Goal: Ask a question

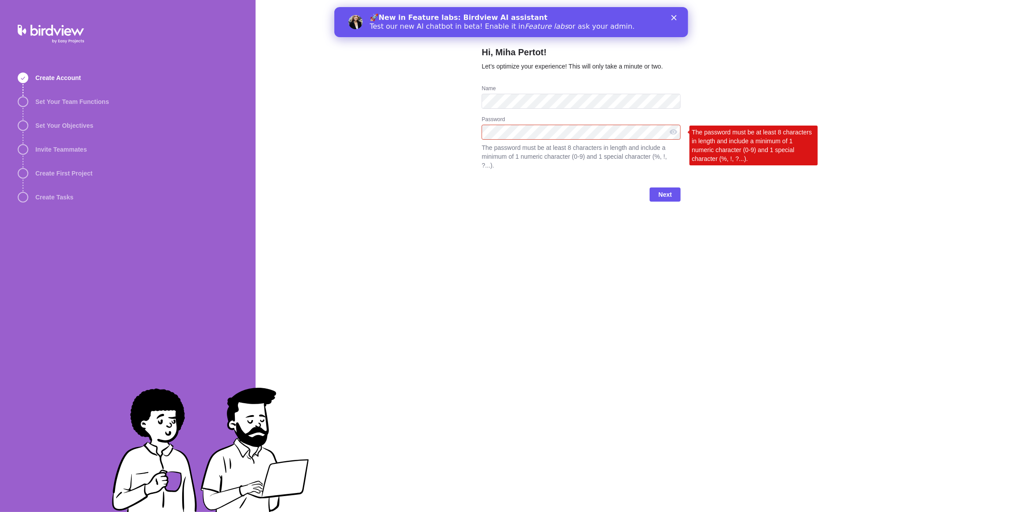
click at [425, 148] on div "Hi, Miha Pertot! Let’s optimize your experience! This will only take a minute o…" at bounding box center [639, 256] width 766 height 512
click at [654, 188] on span "Next" at bounding box center [665, 195] width 31 height 14
click at [669, 134] on div at bounding box center [673, 132] width 14 height 15
click at [670, 134] on div at bounding box center [673, 132] width 14 height 15
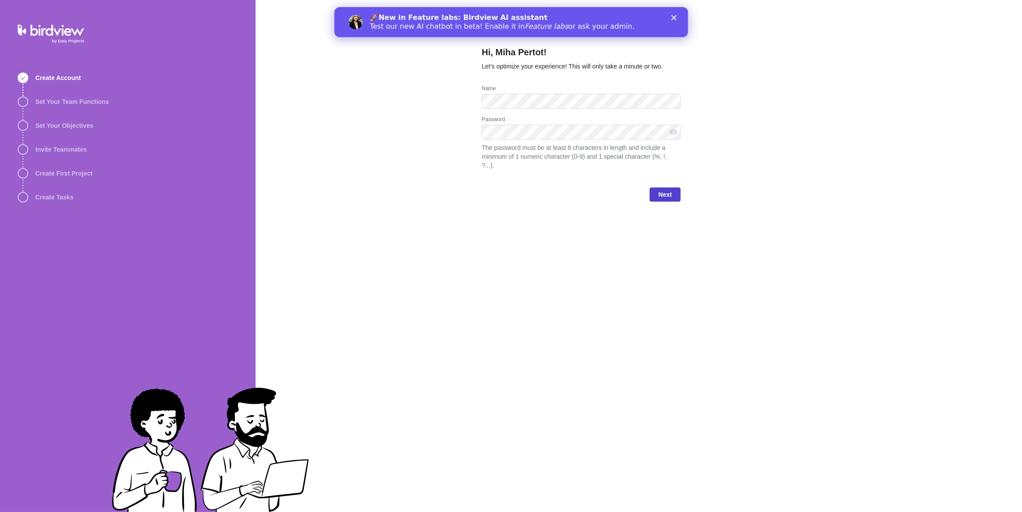
click at [666, 189] on span "Next" at bounding box center [665, 194] width 13 height 11
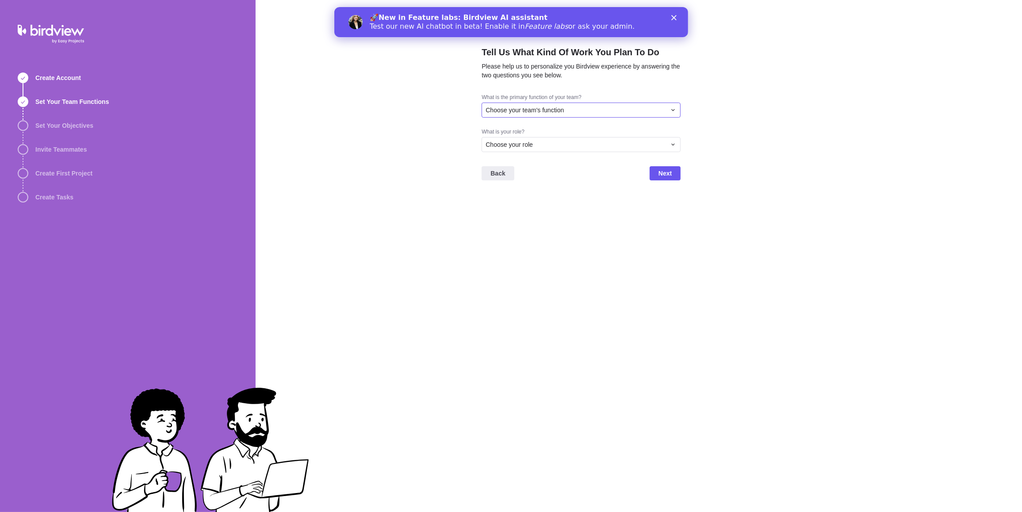
click at [567, 115] on div "Choose your team's function" at bounding box center [581, 110] width 199 height 15
click at [567, 171] on div "Engineering" at bounding box center [581, 179] width 198 height 16
click at [584, 149] on div "Choose your role" at bounding box center [576, 144] width 180 height 9
click at [571, 190] on div "Resource Manager" at bounding box center [581, 198] width 198 height 16
click at [676, 172] on span "Next" at bounding box center [665, 173] width 31 height 14
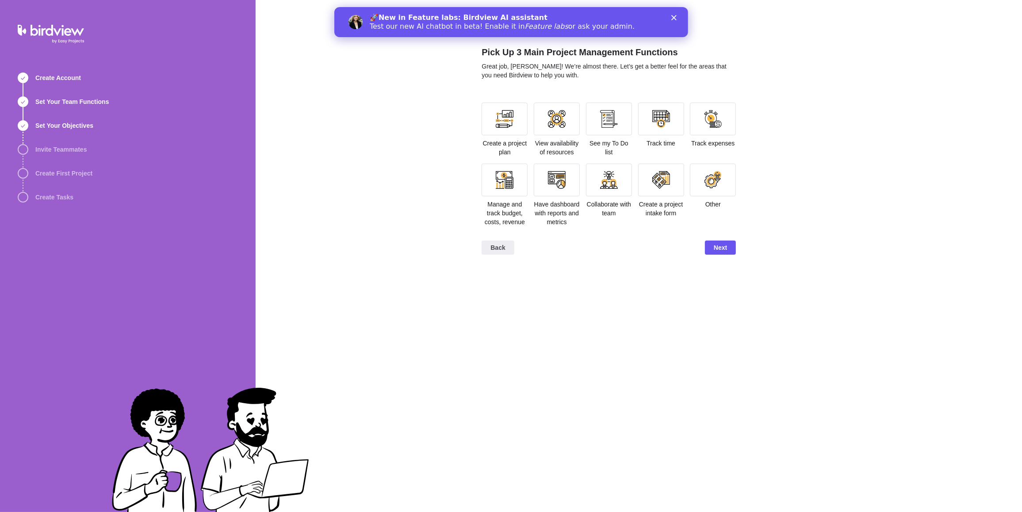
click at [670, 136] on div "Track time" at bounding box center [661, 125] width 46 height 45
click at [659, 121] on div at bounding box center [661, 119] width 18 height 18
click at [563, 115] on div at bounding box center [557, 119] width 18 height 18
click at [514, 119] on div at bounding box center [505, 119] width 46 height 33
click at [716, 250] on span "Next" at bounding box center [720, 247] width 13 height 11
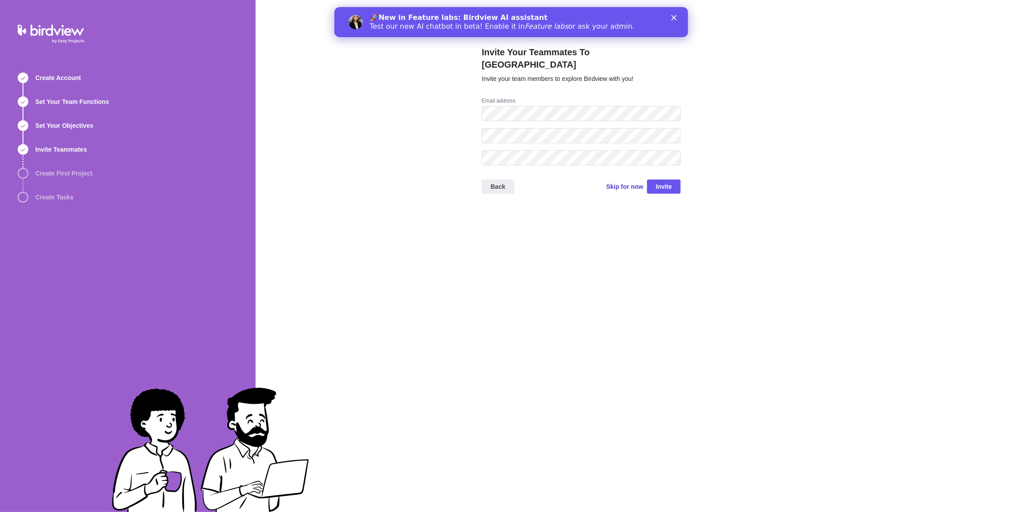
click at [628, 182] on span "Skip for now" at bounding box center [624, 186] width 37 height 9
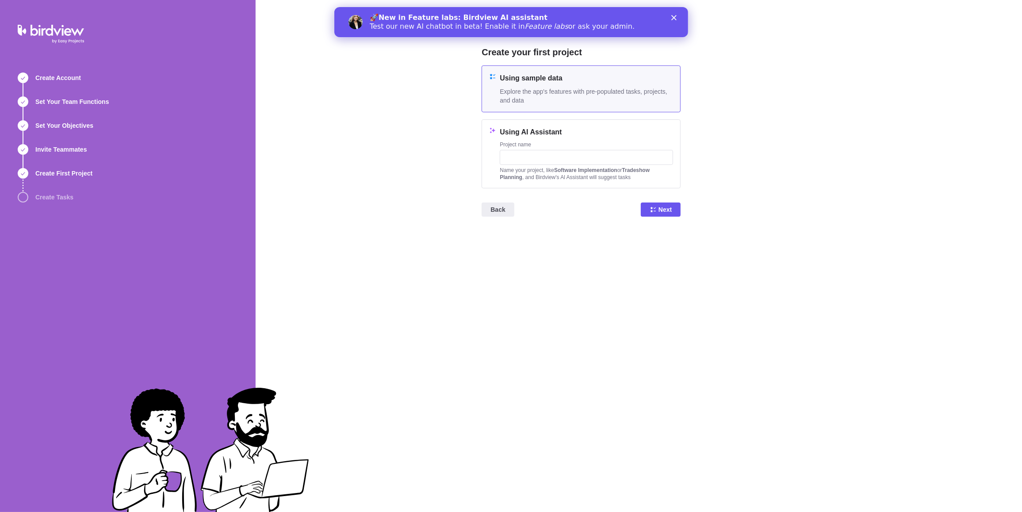
click at [607, 81] on h4 "Using sample data" at bounding box center [586, 78] width 173 height 11
click at [664, 210] on span "Next" at bounding box center [665, 209] width 13 height 11
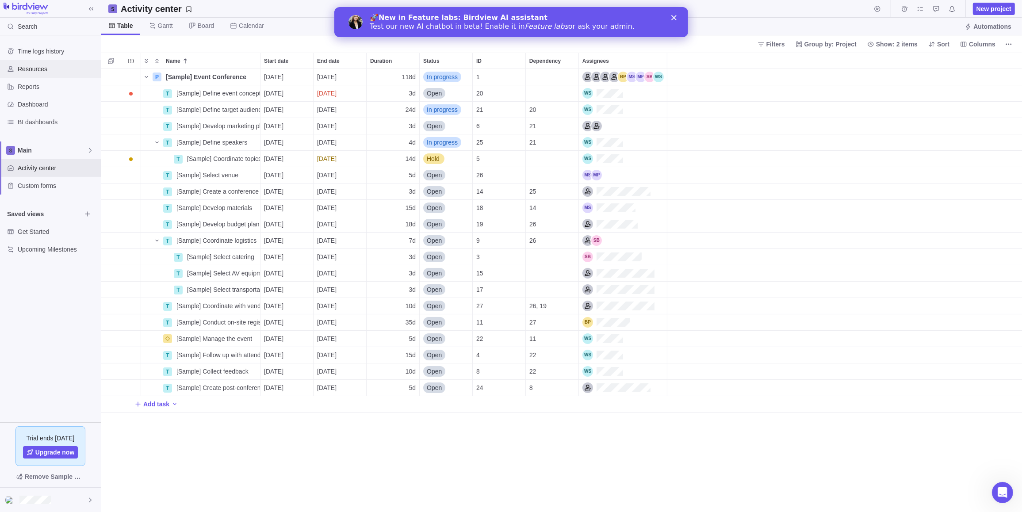
click at [62, 72] on span "Resources" at bounding box center [58, 69] width 80 height 9
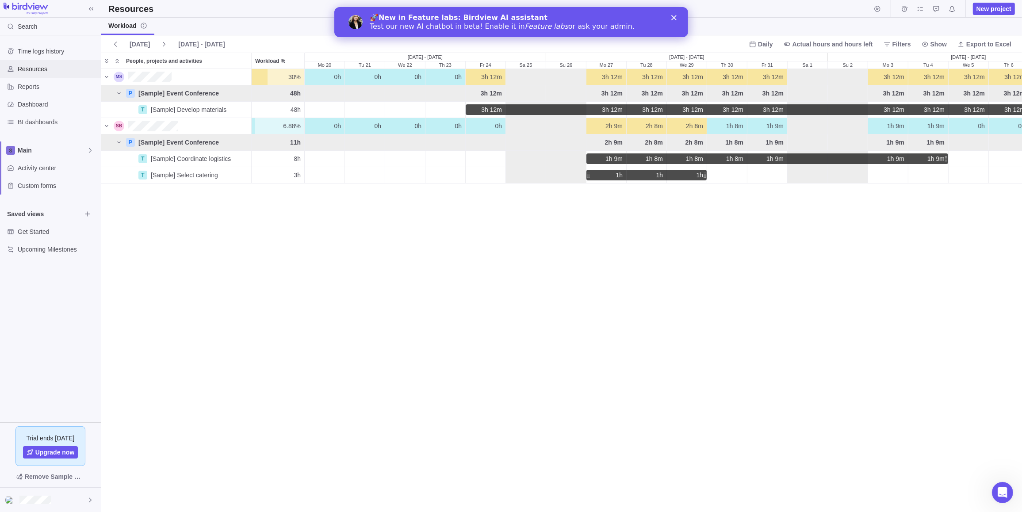
scroll to position [436, 914]
click at [460, 15] on b "New in Feature labs: Birdview AI assistant" at bounding box center [462, 17] width 169 height 8
drag, startPoint x: 639, startPoint y: 21, endPoint x: 662, endPoint y: 20, distance: 23.9
click at [639, 21] on div "🚀 New in Feature labs: Birdview AI assistant Test our new AI chatbot in beta! E…" at bounding box center [511, 22] width 354 height 23
click at [675, 20] on polygon "Close" at bounding box center [673, 17] width 5 height 5
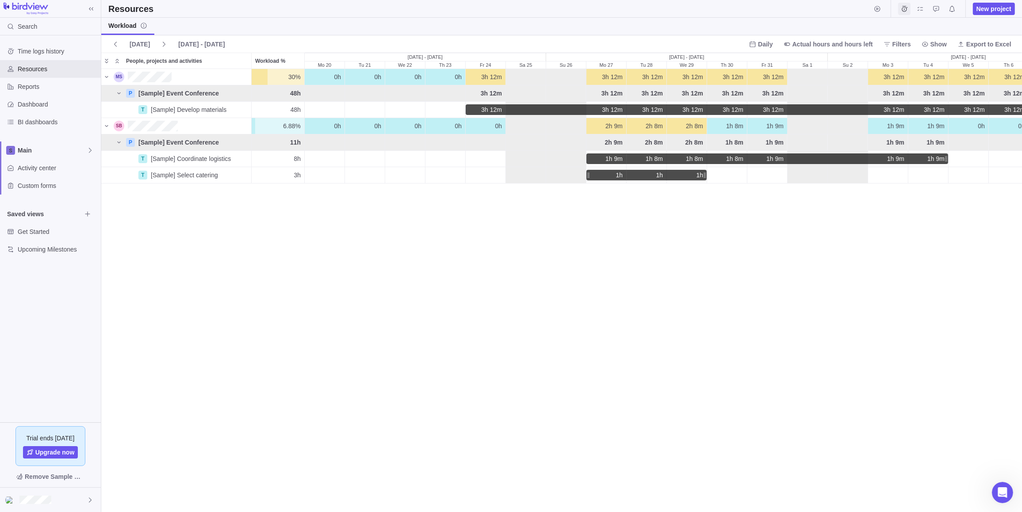
click at [907, 8] on icon "Time logs" at bounding box center [904, 8] width 7 height 7
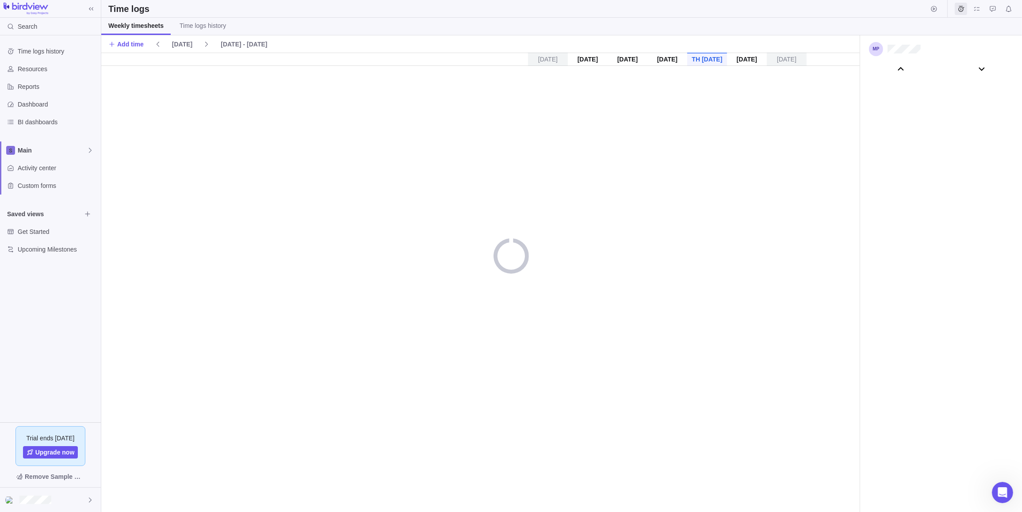
scroll to position [49350, 0]
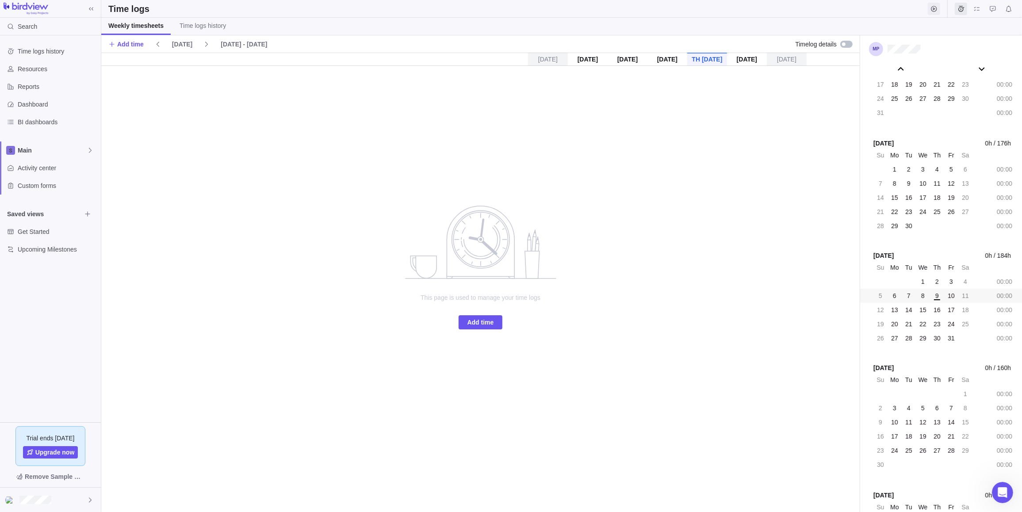
click at [929, 5] on span "Start timer" at bounding box center [934, 9] width 12 height 12
click at [770, 167] on body "Search Time logs history Resources Reports Dashboard BI dashboards Main Activit…" at bounding box center [511, 256] width 1022 height 512
click at [995, 11] on icon "Approval requests" at bounding box center [992, 8] width 7 height 7
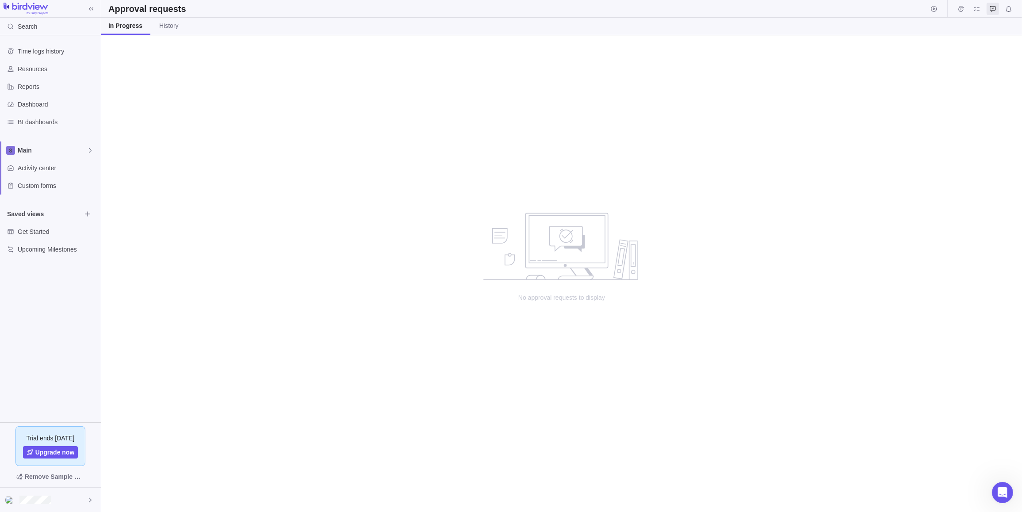
scroll to position [470, 914]
click at [31, 56] on div "Time logs history" at bounding box center [50, 51] width 101 height 18
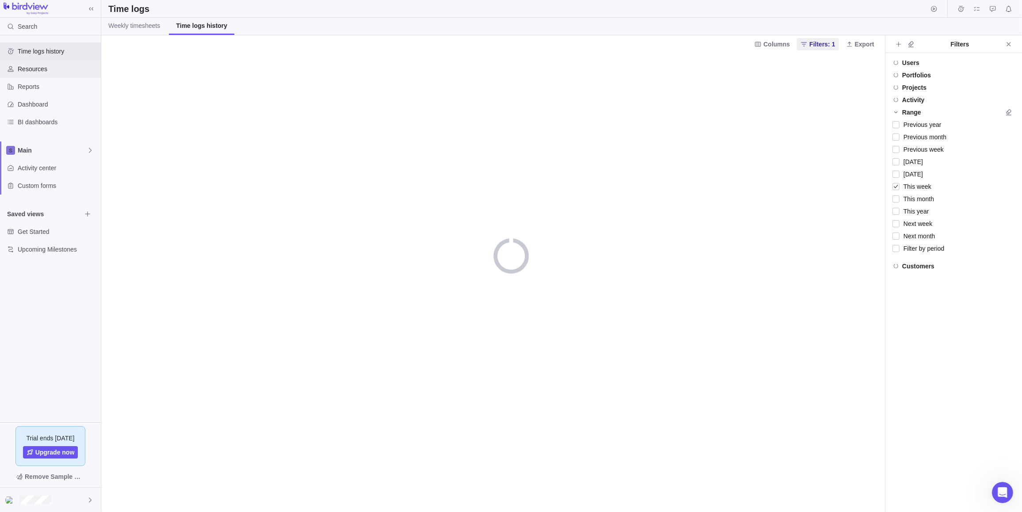
click at [34, 75] on div "Resources" at bounding box center [50, 69] width 101 height 18
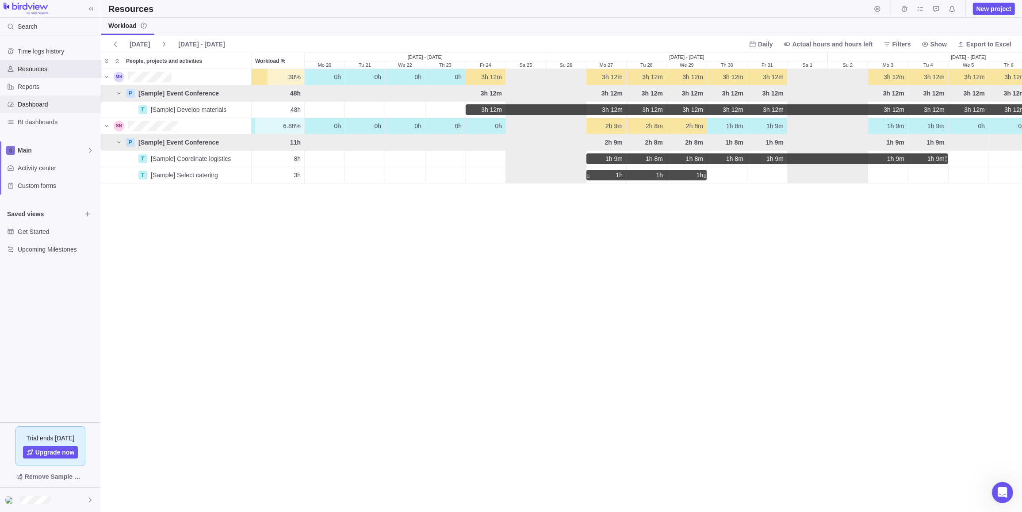
scroll to position [436, 914]
click at [38, 100] on span "Dashboard" at bounding box center [58, 104] width 80 height 9
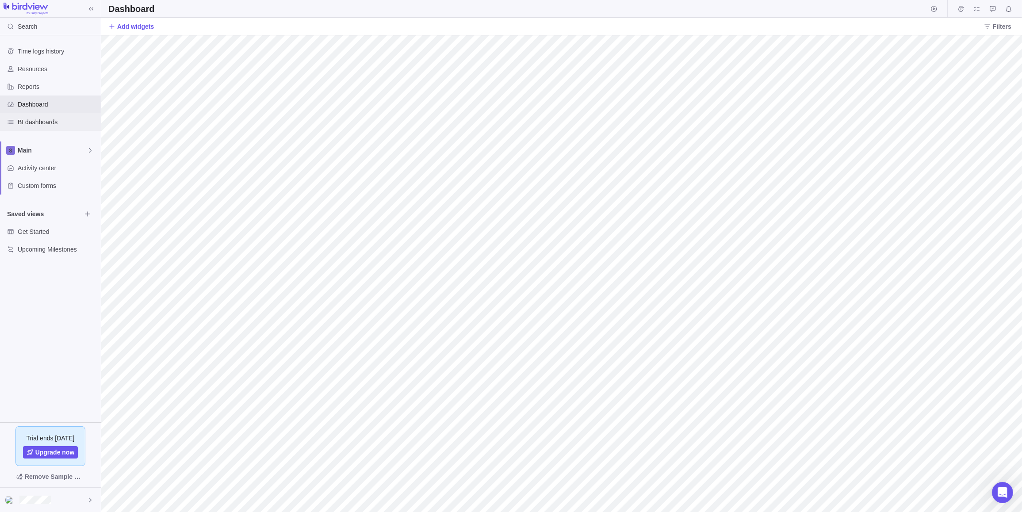
click at [38, 121] on span "BI dashboards" at bounding box center [58, 122] width 80 height 9
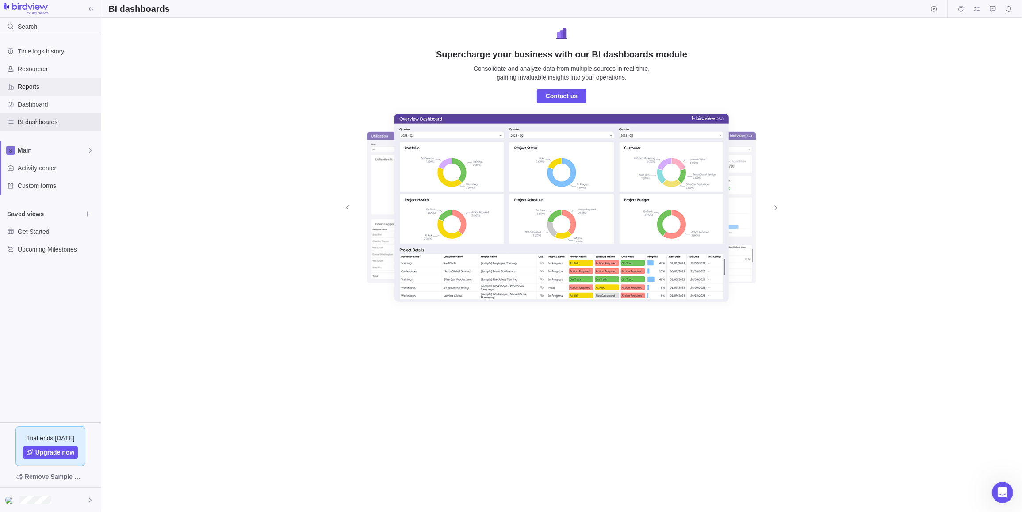
click at [38, 79] on div "Reports" at bounding box center [50, 87] width 101 height 18
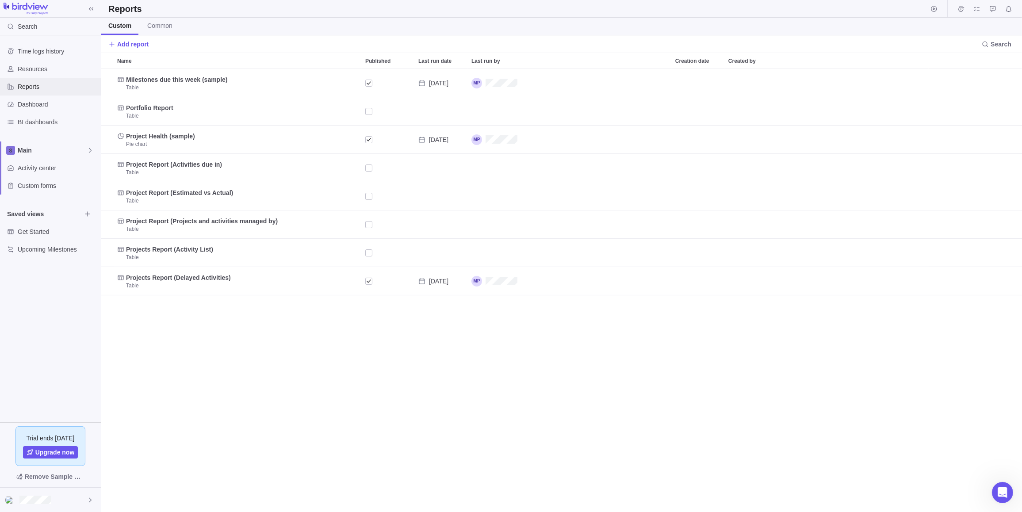
scroll to position [436, 914]
click at [45, 41] on div "Time logs history Resources Reports Dashboard BI dashboards Main Activity cente…" at bounding box center [50, 150] width 101 height 230
click at [40, 53] on span "Time logs history" at bounding box center [58, 51] width 80 height 9
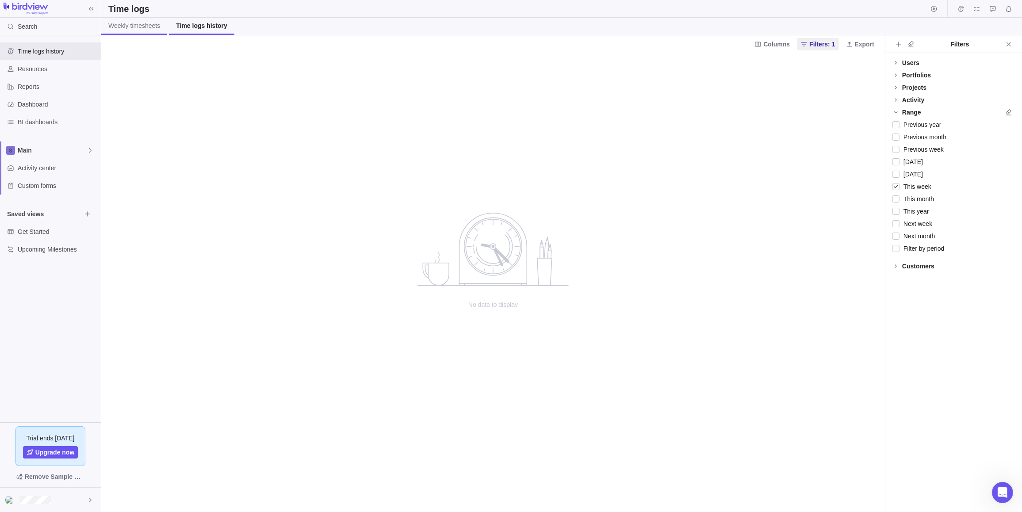
click at [123, 25] on span "Weekly timesheets" at bounding box center [134, 25] width 52 height 9
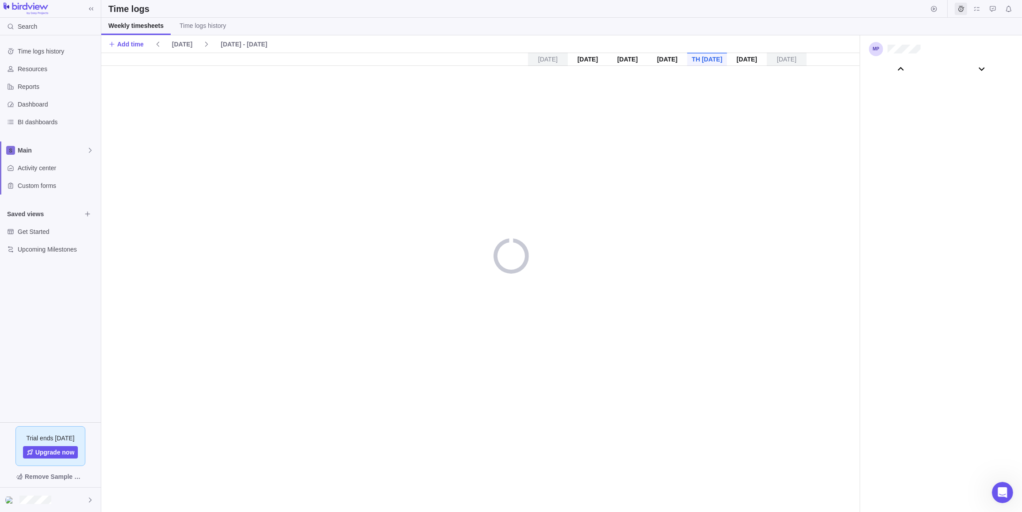
scroll to position [49350, 0]
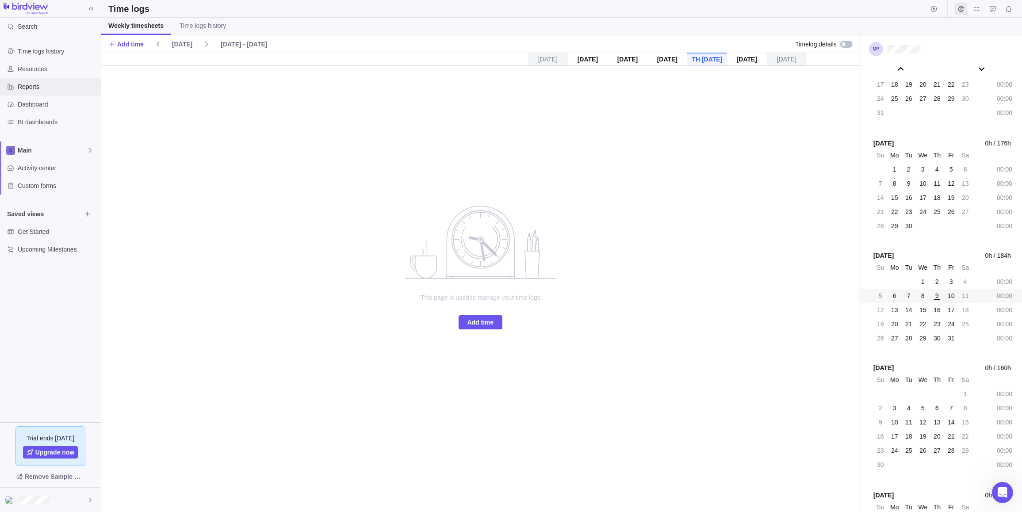
click at [31, 94] on div "Reports" at bounding box center [50, 87] width 101 height 18
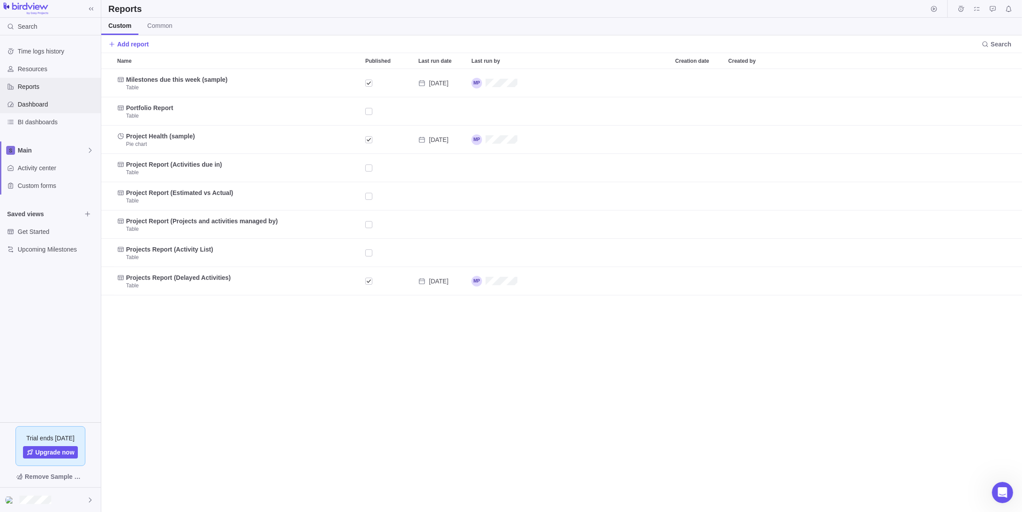
scroll to position [436, 914]
click at [31, 101] on span "Dashboard" at bounding box center [58, 104] width 80 height 9
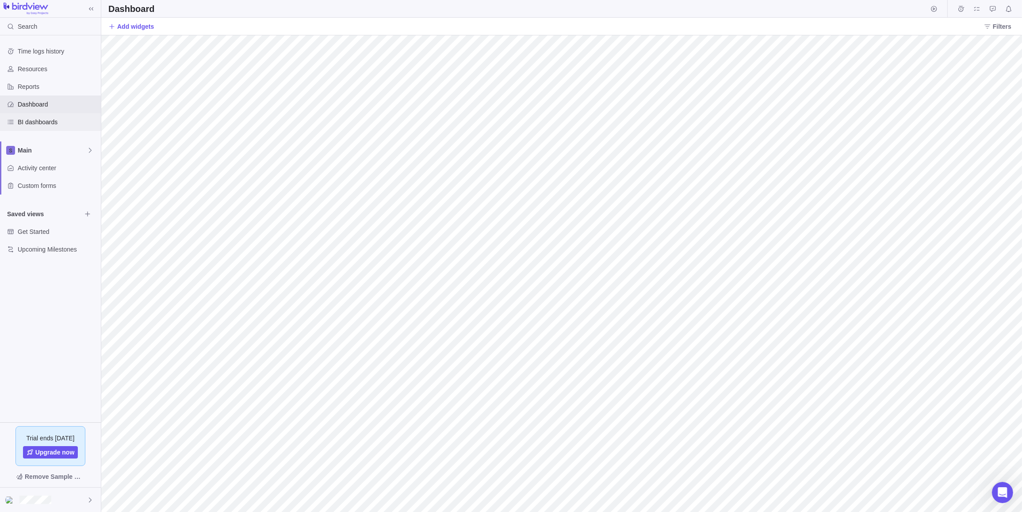
click at [40, 124] on span "BI dashboards" at bounding box center [58, 122] width 80 height 9
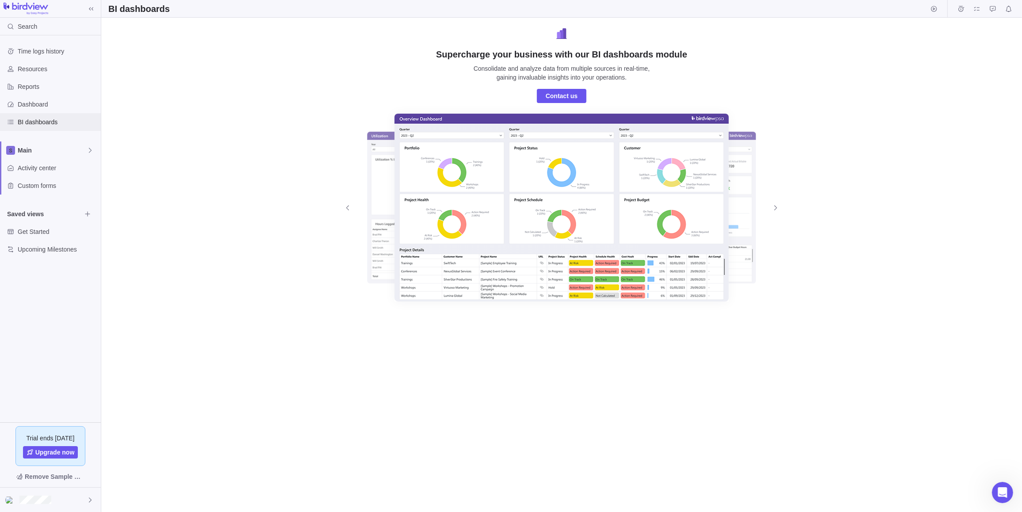
click at [10, 121] on icon "BI dashboards" at bounding box center [10, 122] width 7 height 7
click at [22, 83] on span "Reports" at bounding box center [58, 86] width 80 height 9
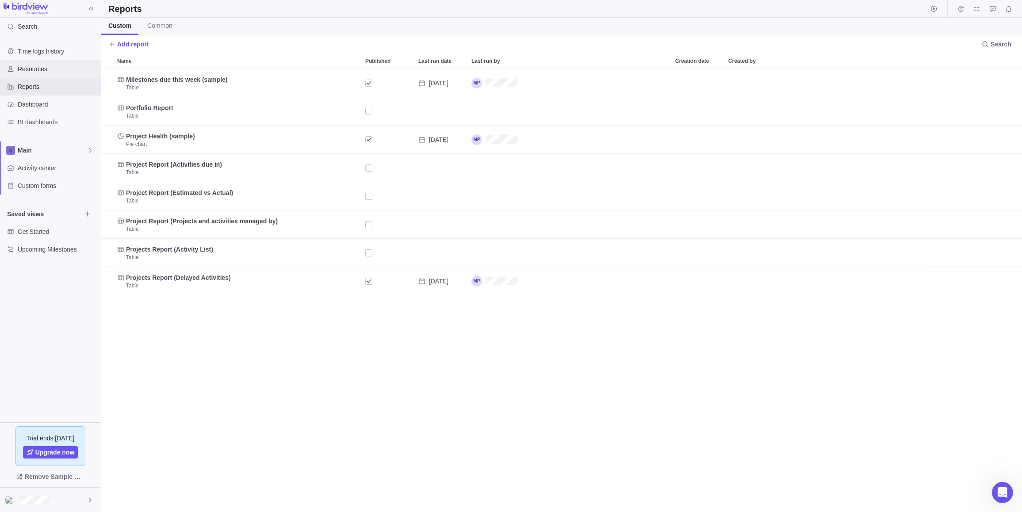
scroll to position [436, 914]
click at [29, 69] on span "Resources" at bounding box center [58, 69] width 80 height 9
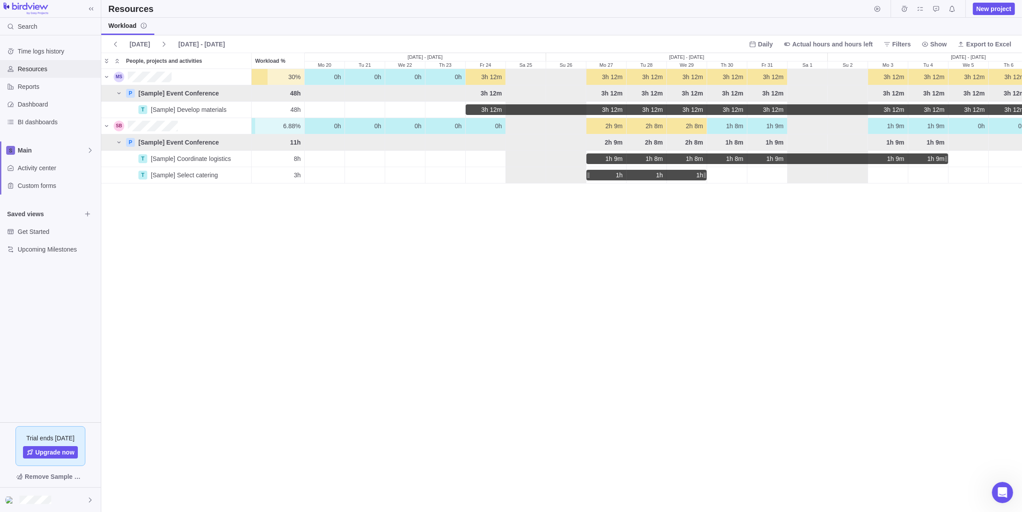
scroll to position [436, 914]
click at [147, 59] on span "People, projects and activities" at bounding box center [164, 61] width 76 height 9
click at [120, 59] on icon "Collapse" at bounding box center [117, 60] width 7 height 7
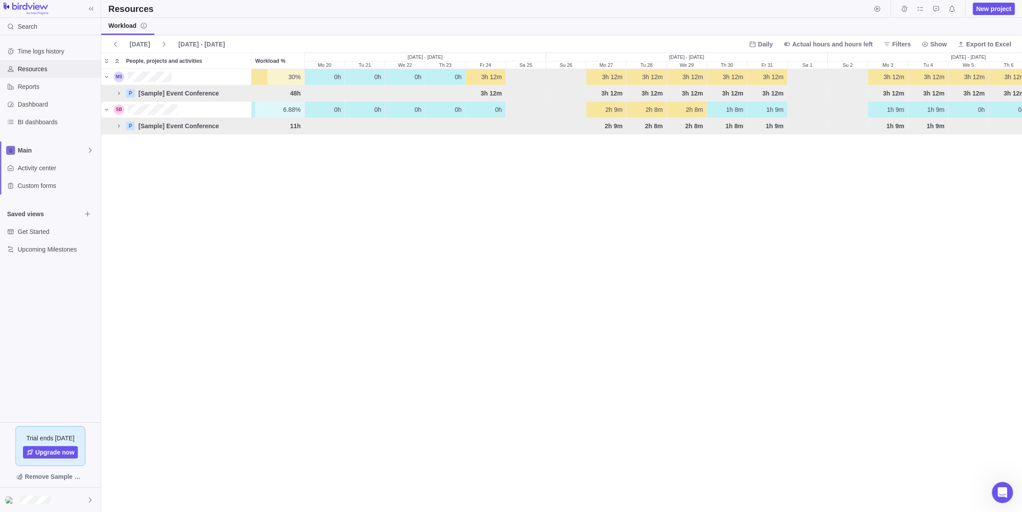
click at [119, 60] on icon "Collapse" at bounding box center [117, 60] width 7 height 7
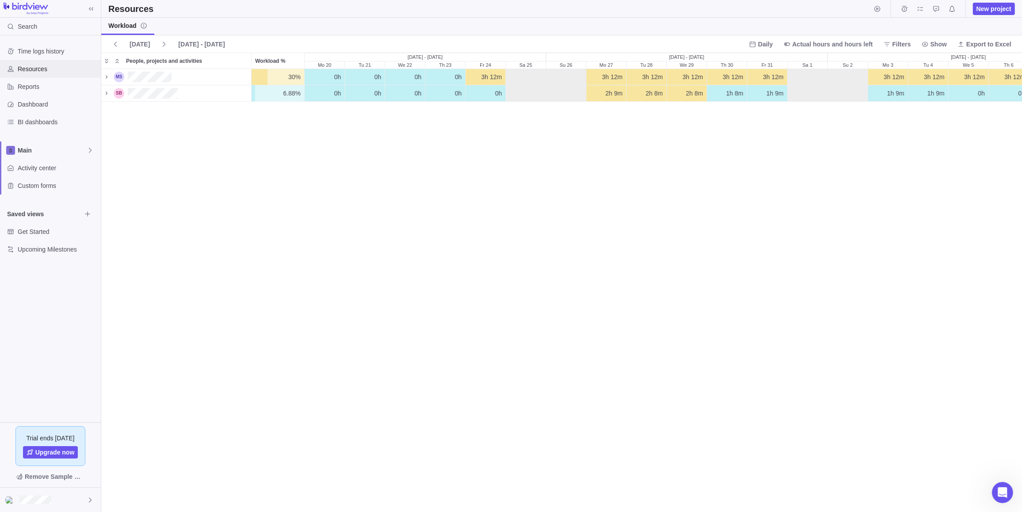
click at [132, 60] on span "People, projects and activities" at bounding box center [164, 61] width 76 height 9
drag, startPoint x: 125, startPoint y: 58, endPoint x: 113, endPoint y: 60, distance: 11.7
click at [123, 59] on div "People, projects and activities" at bounding box center [187, 60] width 129 height 15
click at [114, 60] on icon "Collapse" at bounding box center [117, 60] width 7 height 7
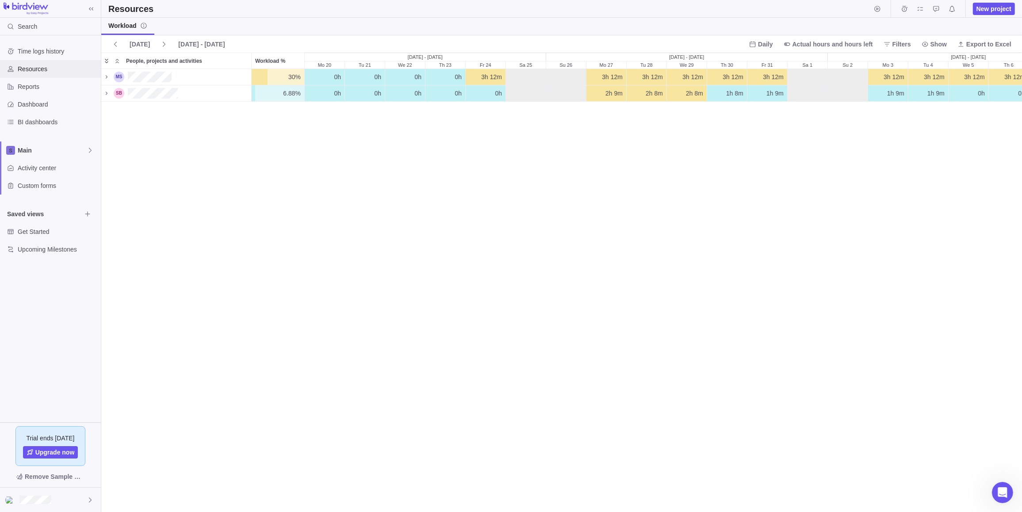
click at [106, 61] on icon "Expand" at bounding box center [106, 60] width 7 height 7
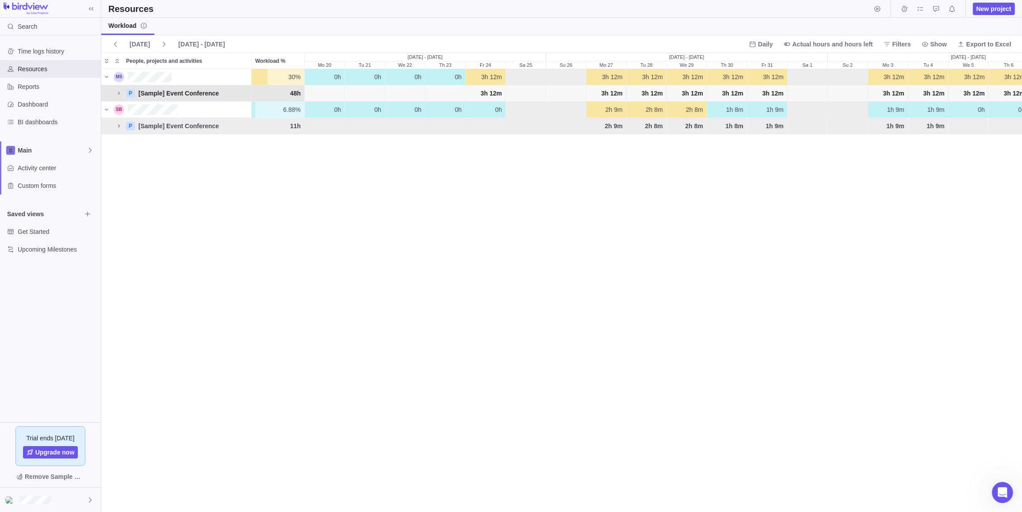
click at [211, 100] on div "P [Sample] Event Conference" at bounding box center [176, 93] width 150 height 16
click at [178, 86] on div "P [Sample] Event Conference" at bounding box center [176, 93] width 150 height 16
click at [850, 47] on span "Actual hours and hours left" at bounding box center [833, 44] width 80 height 9
drag, startPoint x: 848, startPoint y: 47, endPoint x: 771, endPoint y: 44, distance: 77.5
click at [845, 47] on span "Actual hours and hours left" at bounding box center [833, 44] width 80 height 9
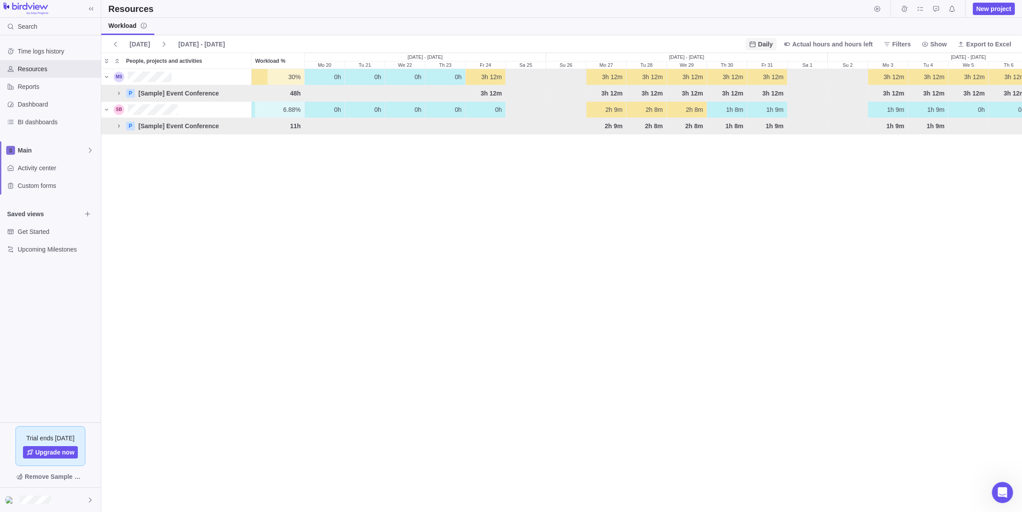
click at [770, 44] on span "Daily" at bounding box center [765, 44] width 15 height 9
click at [773, 104] on div "Daily Weekly Monthly" at bounding box center [776, 79] width 36 height 55
click at [776, 94] on span "Monthly" at bounding box center [776, 95] width 22 height 9
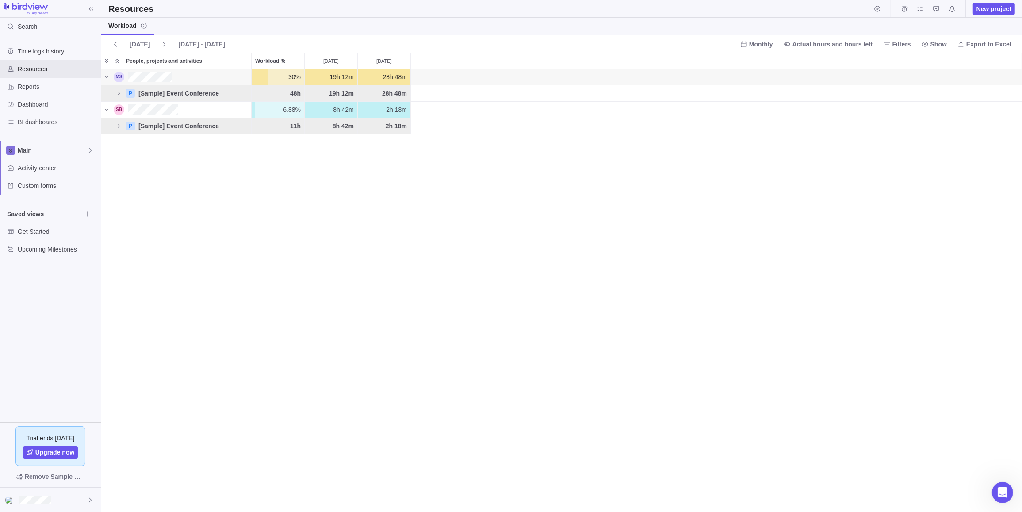
drag, startPoint x: 165, startPoint y: 82, endPoint x: 548, endPoint y: 280, distance: 430.8
click at [547, 280] on div "30% 30% 19h 12m 28h 48m P [Sample] Event Conference 48h 19h 12m 28h 48m 6.88% 6…" at bounding box center [561, 290] width 921 height 443
click at [996, 487] on div "Open Intercom Messenger" at bounding box center [1001, 491] width 29 height 29
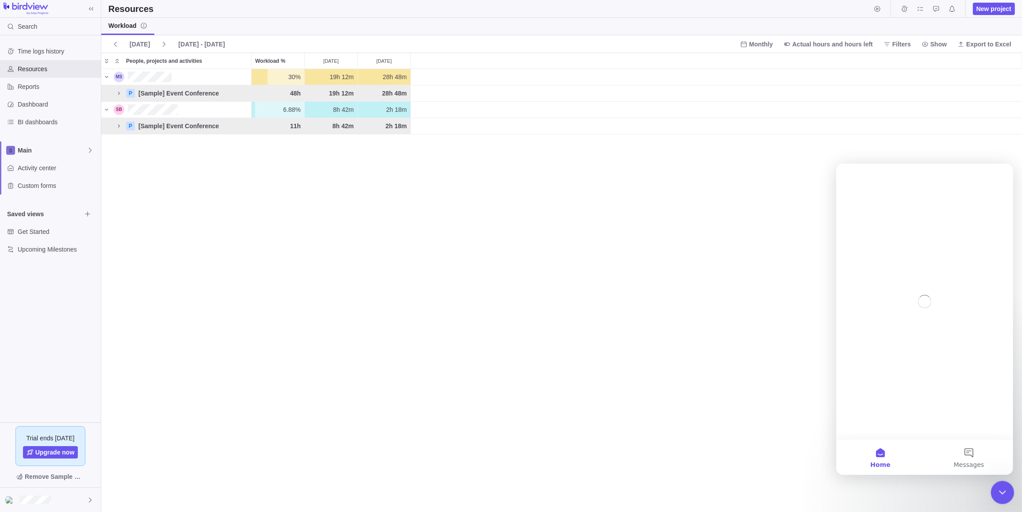
scroll to position [0, 0]
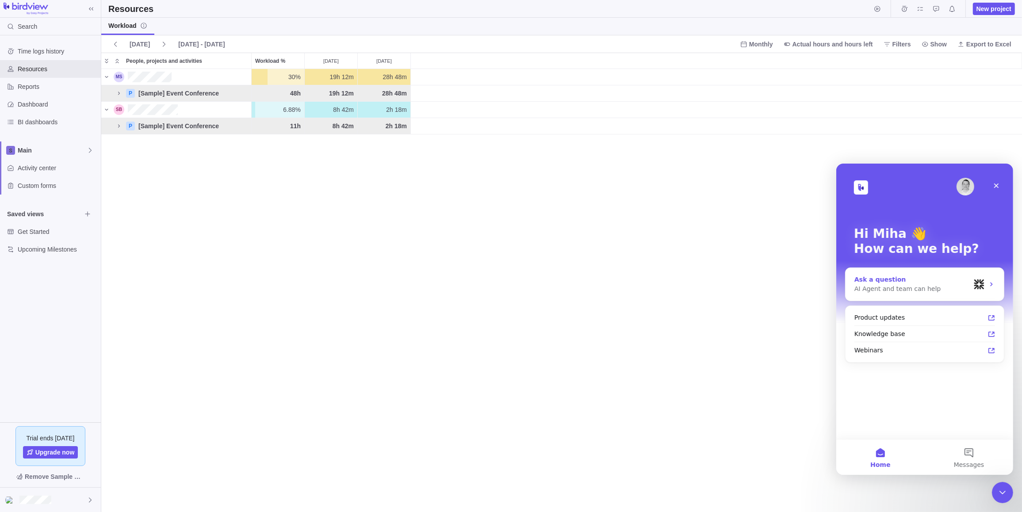
click at [934, 285] on div "AI Agent and team can help" at bounding box center [912, 288] width 116 height 9
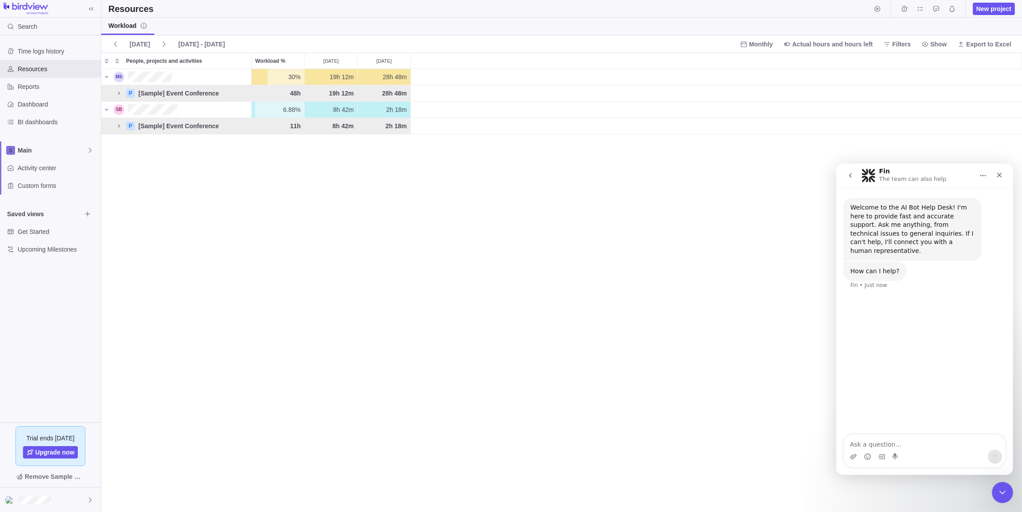
click at [935, 457] on div "Intercom messenger" at bounding box center [924, 456] width 162 height 14
click at [934, 445] on textarea "Ask a question…" at bounding box center [924, 441] width 162 height 15
type textarea "i want to manage projects on cnc machines"
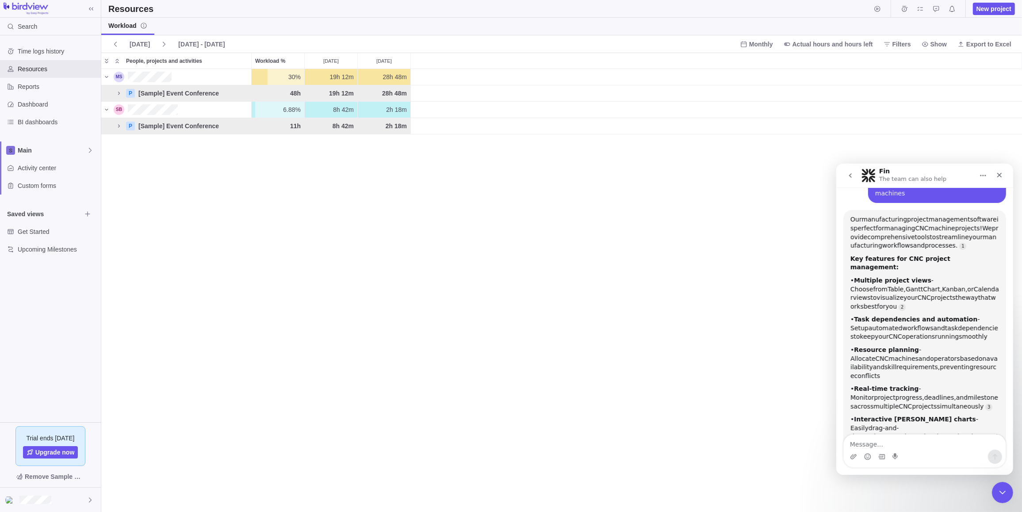
scroll to position [112, 0]
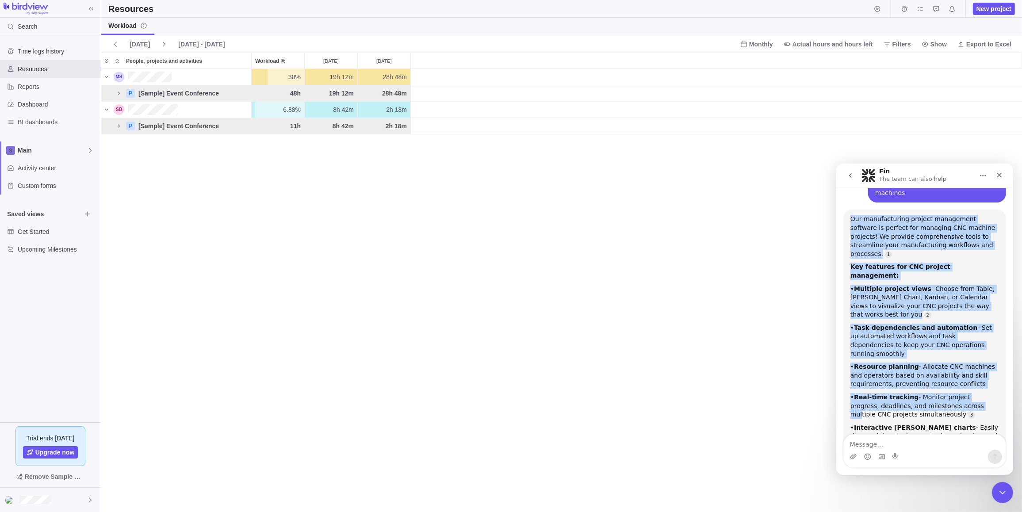
drag, startPoint x: 863, startPoint y: 238, endPoint x: 950, endPoint y: 351, distance: 142.8
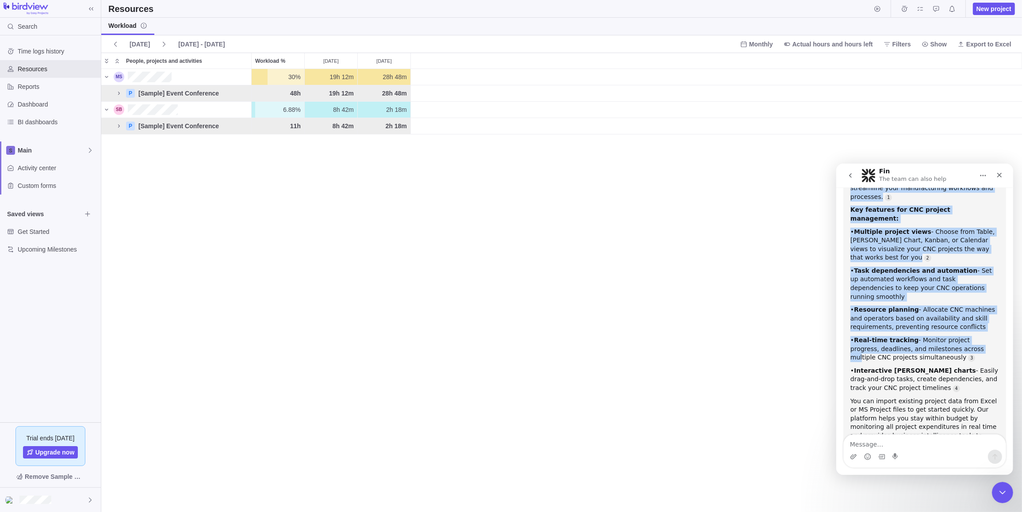
scroll to position [176, 0]
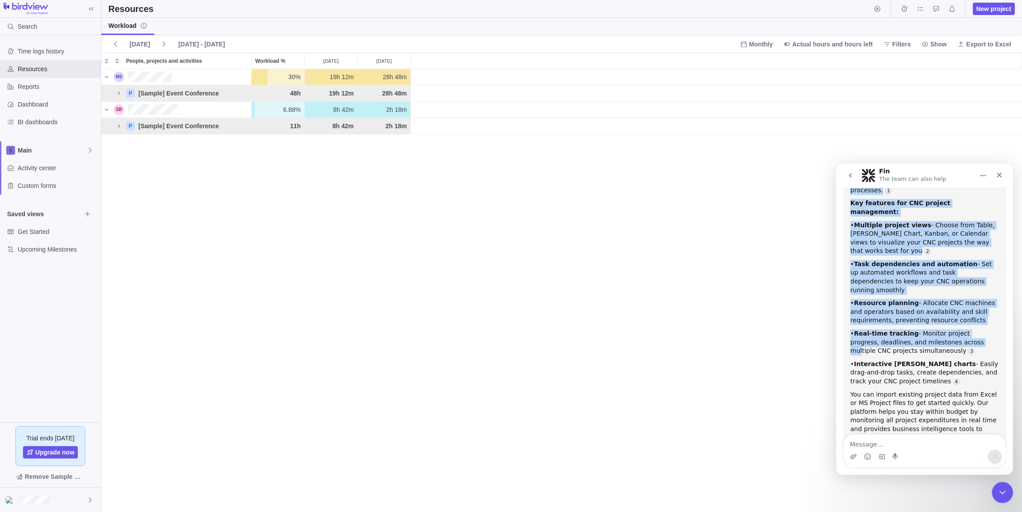
drag, startPoint x: 903, startPoint y: 319, endPoint x: 922, endPoint y: 337, distance: 26.0
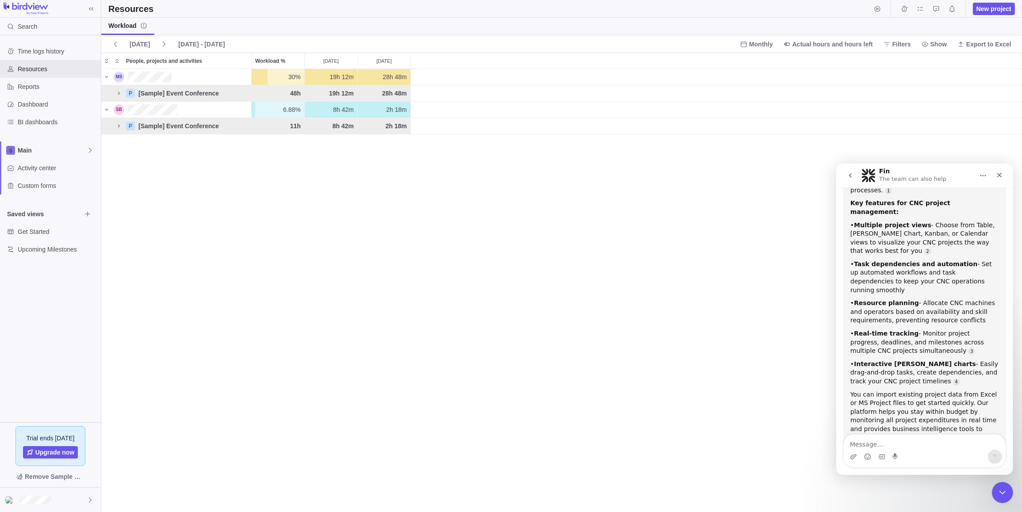
click at [927, 453] on div "Intercom messenger" at bounding box center [924, 456] width 162 height 14
click at [917, 449] on div "Intercom messenger" at bounding box center [924, 456] width 162 height 14
click at [908, 440] on textarea "Message…" at bounding box center [924, 441] width 162 height 15
type textarea "can you make a template"
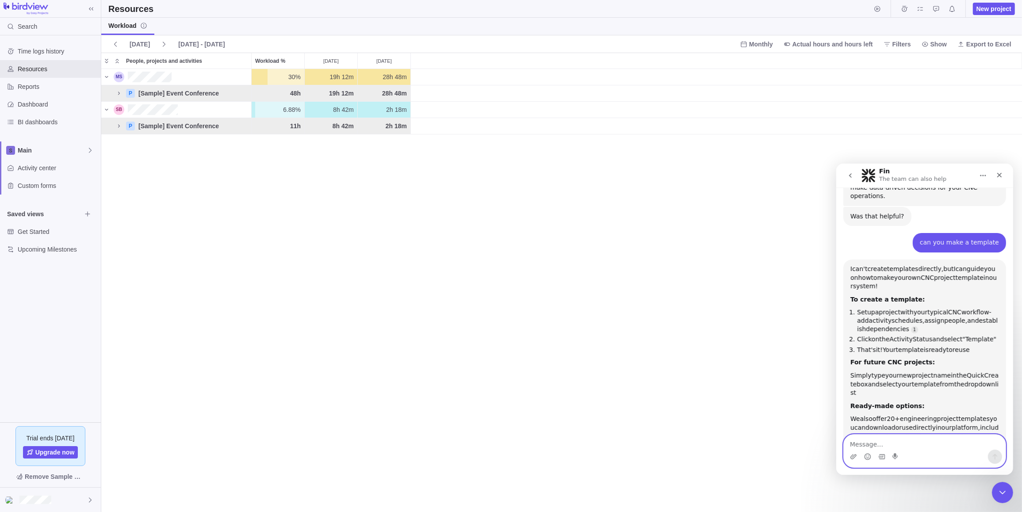
scroll to position [433, 0]
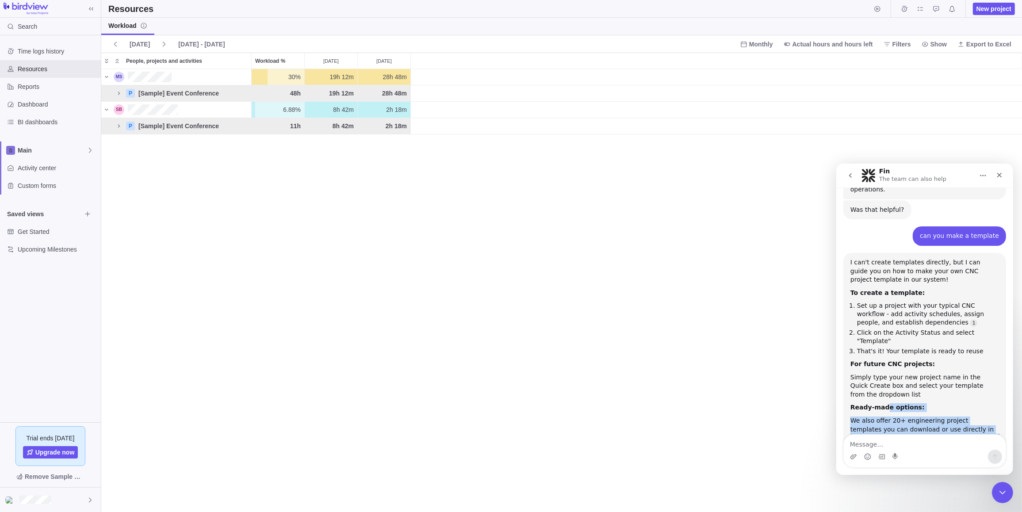
drag, startPoint x: 881, startPoint y: 337, endPoint x: 957, endPoint y: 366, distance: 81.9
click at [957, 366] on div "I can't create templates directly, but I can guide you on how to make your own …" at bounding box center [924, 378] width 149 height 241
drag, startPoint x: 957, startPoint y: 366, endPoint x: 922, endPoint y: 395, distance: 45.8
click at [922, 464] on div "Templates save time by reusing project plans and help with quick timeline and b…" at bounding box center [924, 481] width 149 height 34
drag, startPoint x: 906, startPoint y: 361, endPoint x: 976, endPoint y: 383, distance: 74.0
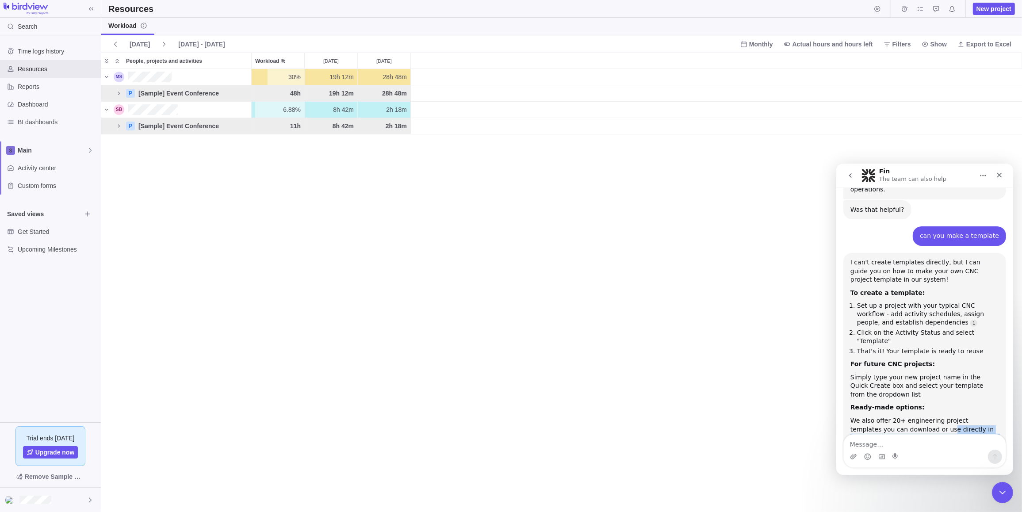
click at [976, 416] on div "We also offer 20+ engineering project templates you can download or use directl…" at bounding box center [924, 437] width 149 height 43
drag, startPoint x: 976, startPoint y: 383, endPoint x: 950, endPoint y: 402, distance: 32.9
click at [950, 464] on div "Templates save time by reusing project plans and help with quick timeline and b…" at bounding box center [924, 481] width 149 height 34
drag, startPoint x: 875, startPoint y: 397, endPoint x: 980, endPoint y: 427, distance: 109.3
click at [980, 464] on div "Templates save time by reusing project plans and help with quick timeline and b…" at bounding box center [924, 481] width 149 height 34
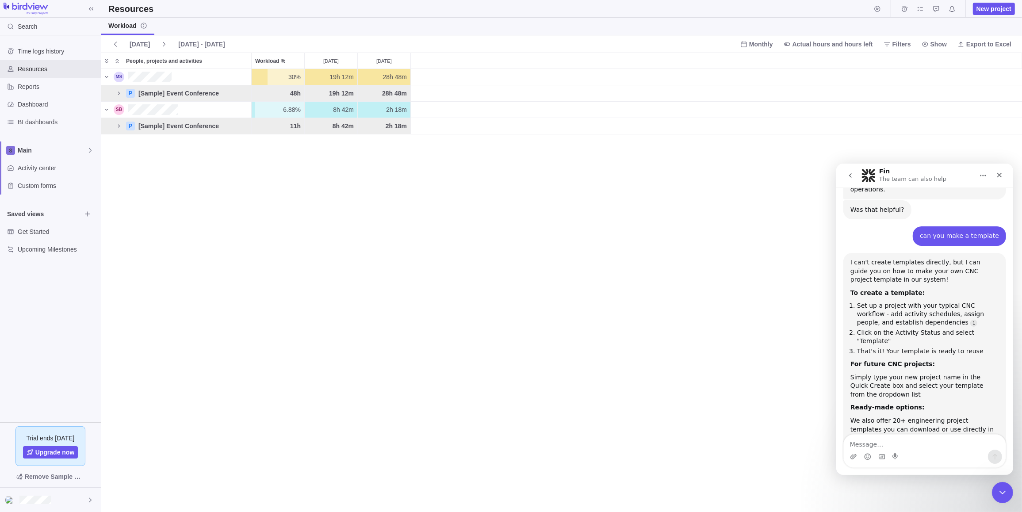
drag, startPoint x: 980, startPoint y: 427, endPoint x: 922, endPoint y: 377, distance: 77.2
click at [922, 416] on div "We also offer 20+ engineering project templates you can download or use directl…" at bounding box center [924, 437] width 149 height 43
click at [922, 432] on div "I can't create templates directly, but I can guide you on how to make your own …" at bounding box center [924, 378] width 163 height 251
click at [922, 441] on textarea "Message…" at bounding box center [924, 441] width 162 height 15
type textarea "w"
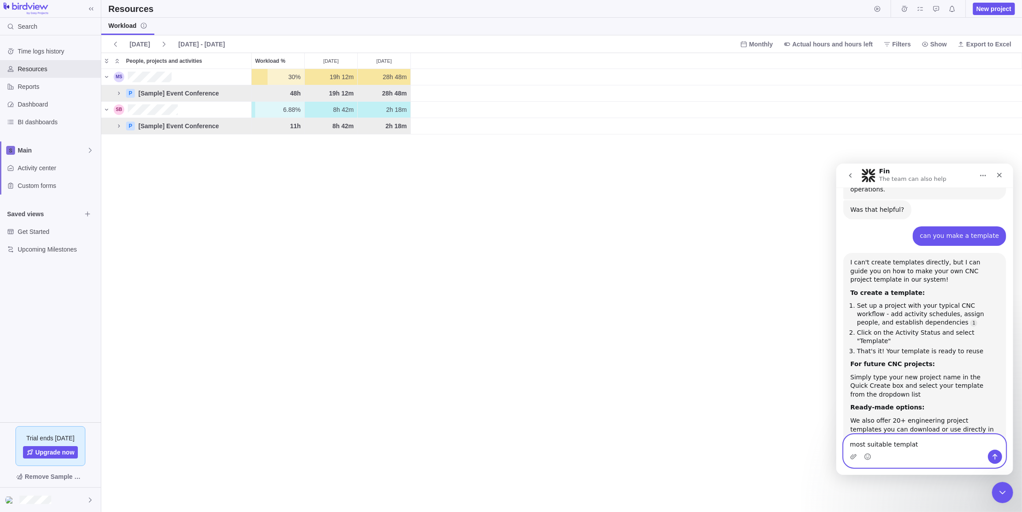
type textarea "most suitable template"
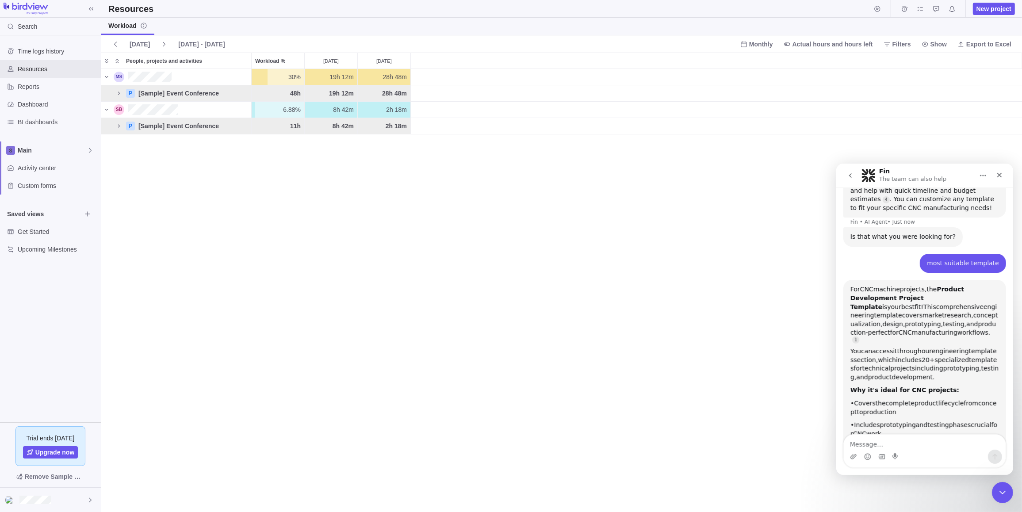
scroll to position [734, 0]
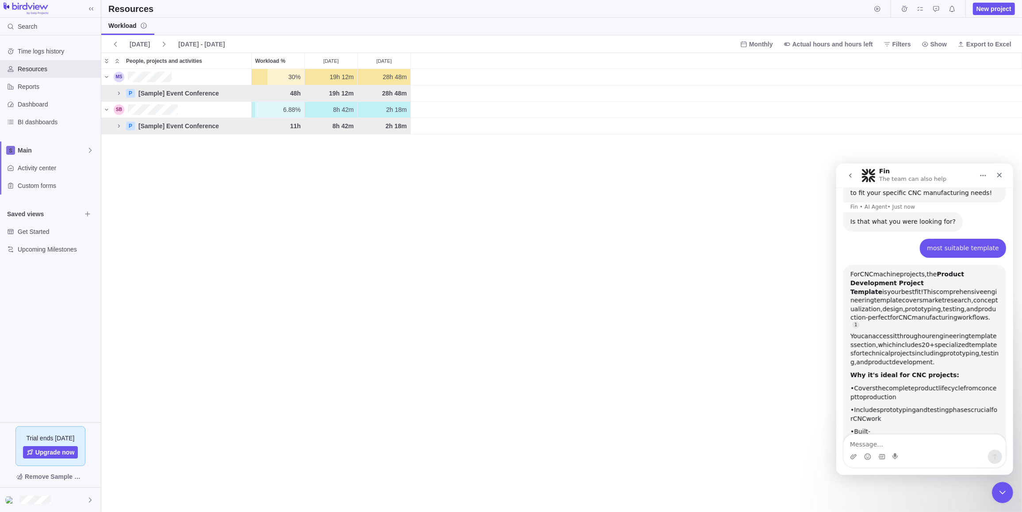
drag, startPoint x: 858, startPoint y: 230, endPoint x: 957, endPoint y: 311, distance: 128.8
click at [957, 311] on div "For CNC machine projects, the Product Development Project Template is your best…" at bounding box center [924, 381] width 149 height 222
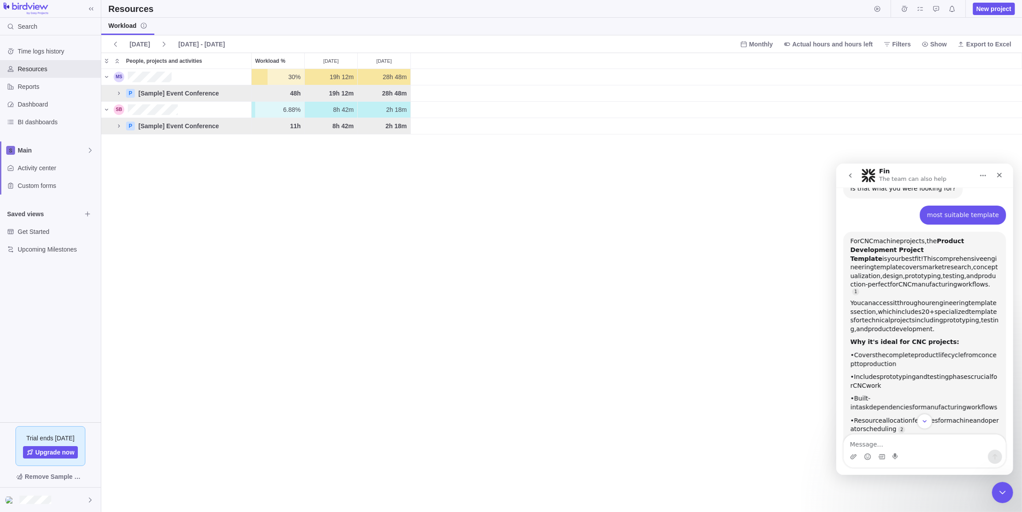
scroll to position [781, 0]
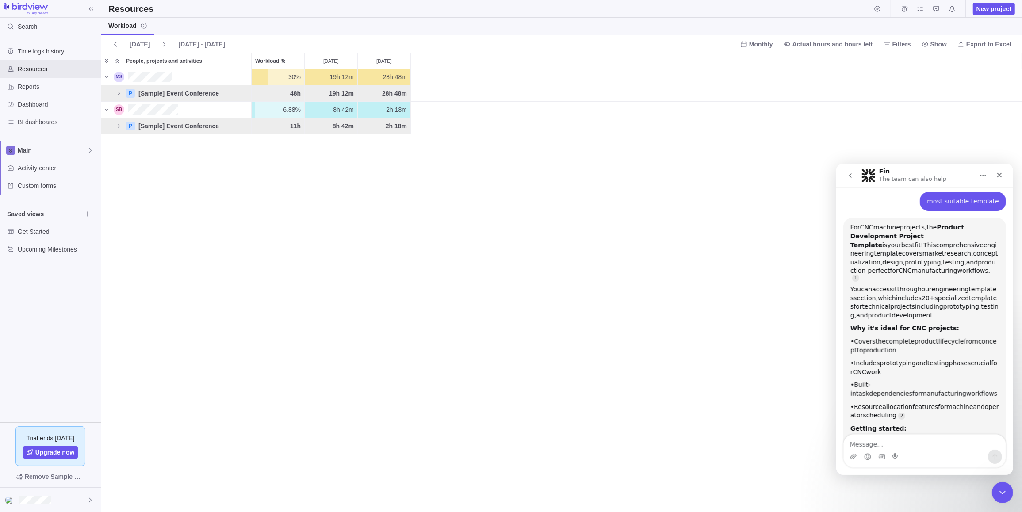
drag, startPoint x: 876, startPoint y: 369, endPoint x: 980, endPoint y: 381, distance: 105.1
click at [980, 437] on div "Download the Excel version or use it directly in our platform. You can customiz…" at bounding box center [924, 454] width 149 height 34
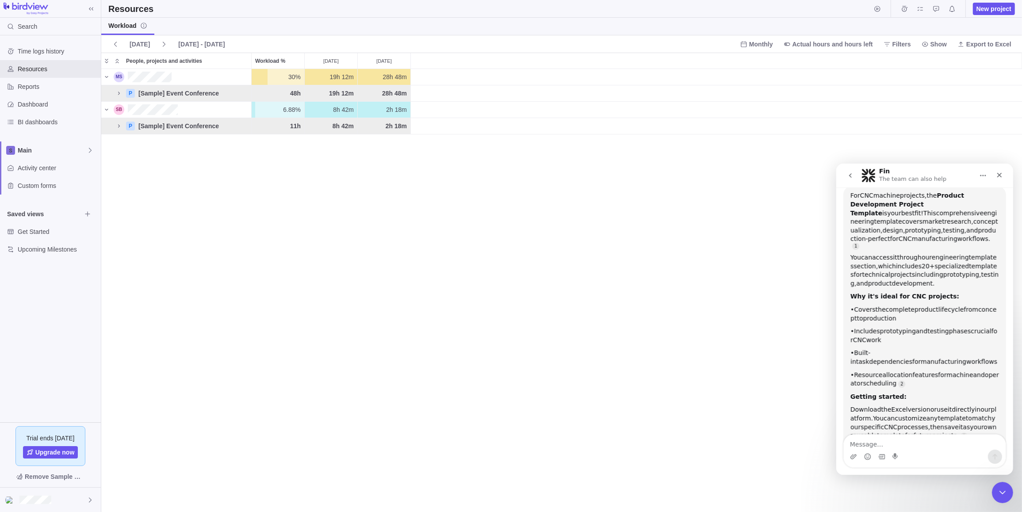
scroll to position [819, 0]
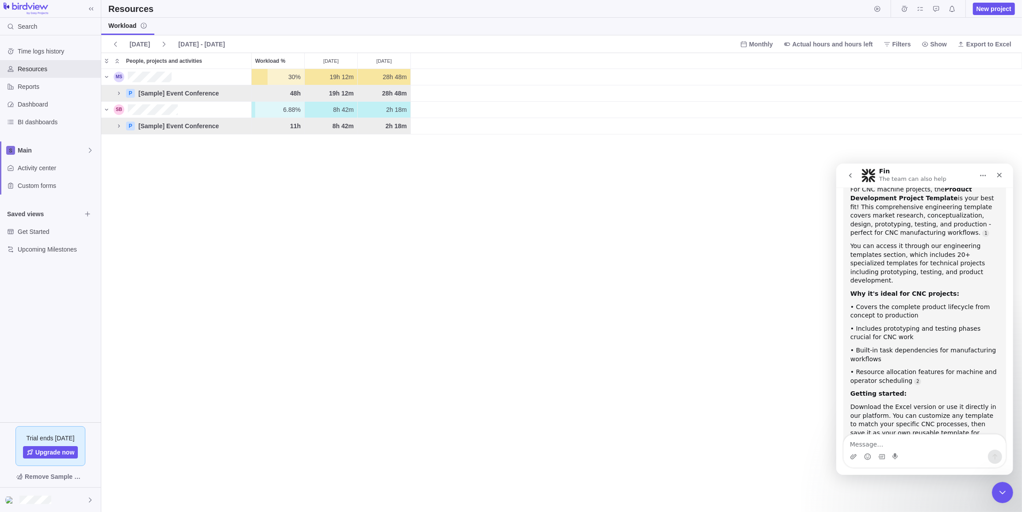
drag, startPoint x: 909, startPoint y: 366, endPoint x: 976, endPoint y: 376, distance: 67.5
drag, startPoint x: 976, startPoint y: 376, endPoint x: 926, endPoint y: 307, distance: 85.2
click at [926, 307] on div "For CNC machine projects, the Product Development Project Template is your best…" at bounding box center [924, 335] width 149 height 300
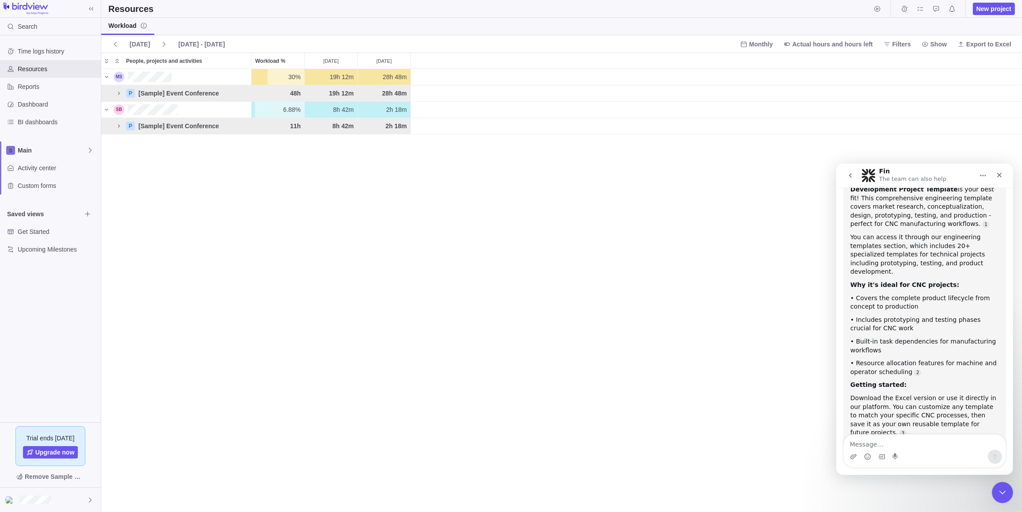
click at [915, 394] on div "Download the Excel version or use it directly in our platform. You can customiz…" at bounding box center [924, 415] width 149 height 43
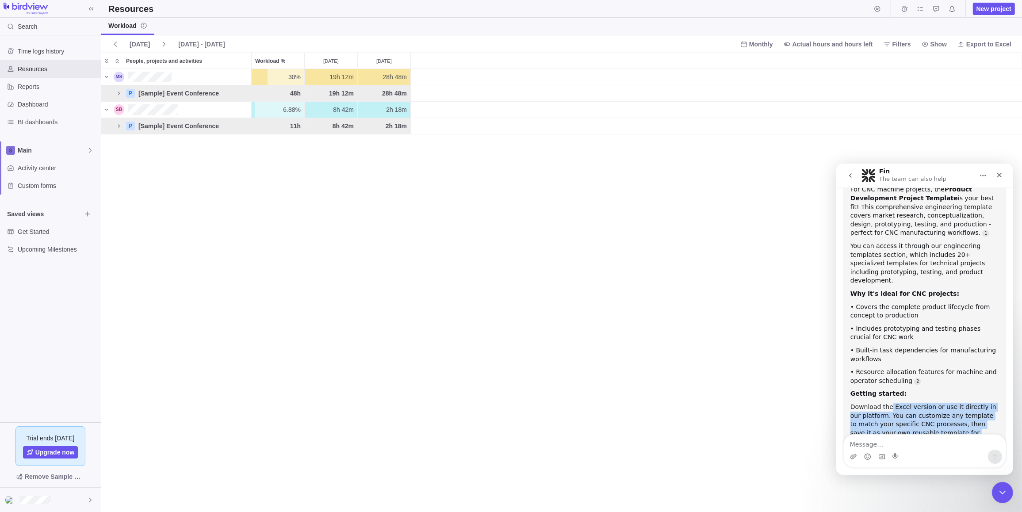
drag, startPoint x: 888, startPoint y: 327, endPoint x: 982, endPoint y: 350, distance: 96.5
click at [982, 402] on div "Download the Excel version or use it directly in our platform. You can customiz…" at bounding box center [924, 423] width 149 height 43
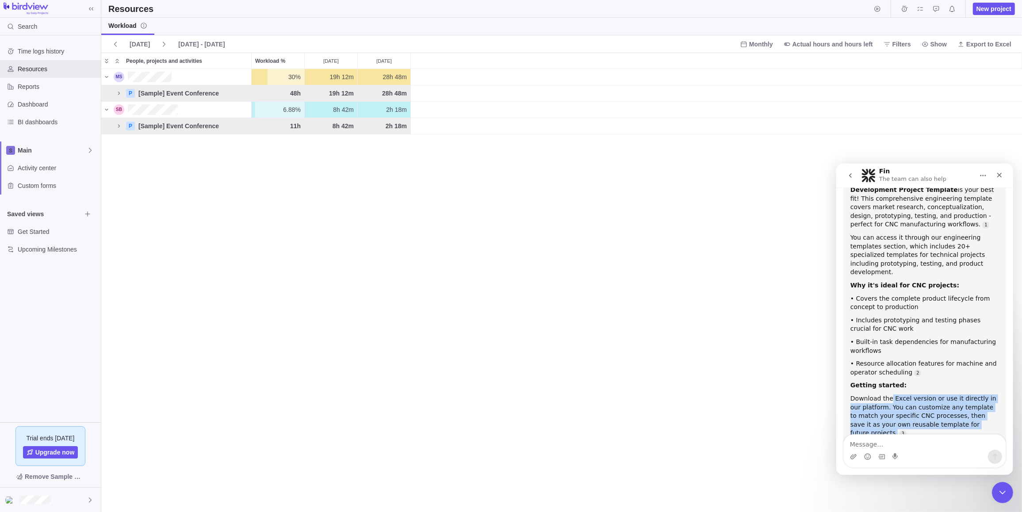
scroll to position [828, 0]
click at [877, 441] on div "This template will give you the structured framework you need while allowing fu…" at bounding box center [924, 458] width 149 height 34
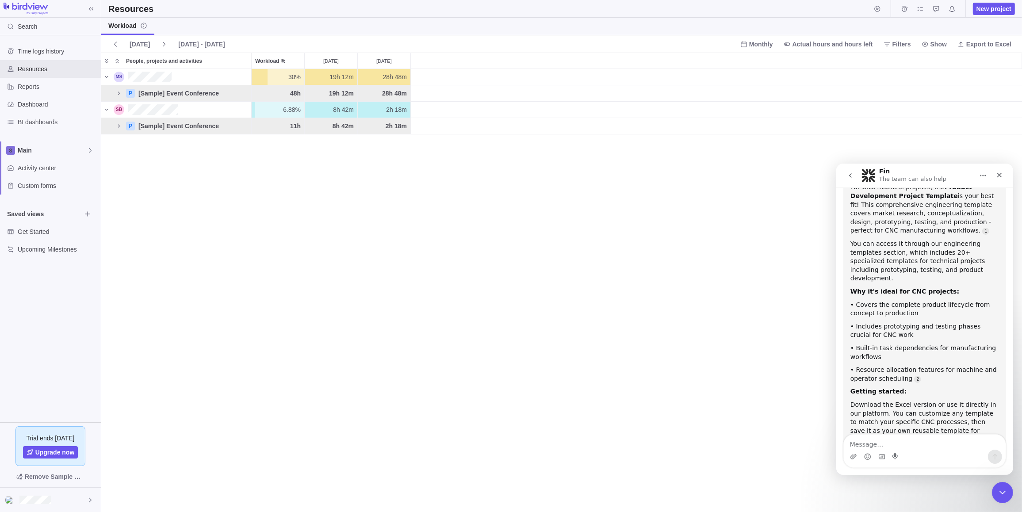
scroll to position [819, 0]
click at [901, 452] on div "Intercom messenger" at bounding box center [924, 456] width 162 height 14
click at [901, 444] on textarea "Message…" at bounding box center [924, 441] width 162 height 15
type textarea "where do i get it"
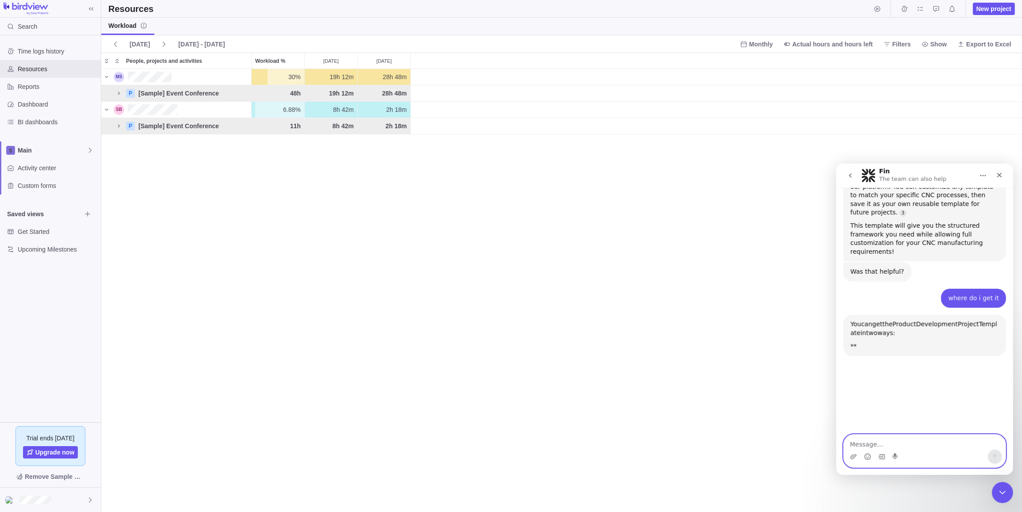
scroll to position [1057, 0]
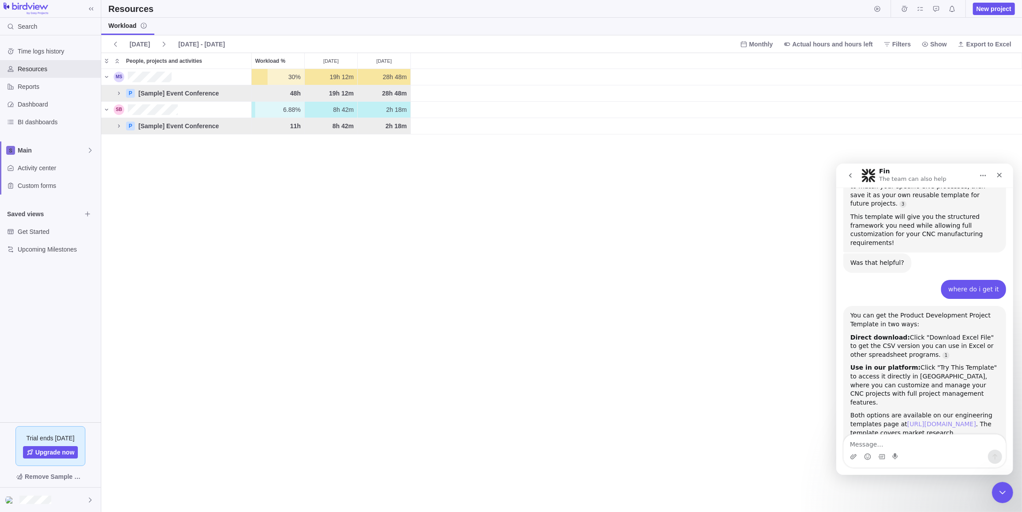
click at [942, 420] on link "[URL][DOMAIN_NAME]" at bounding box center [941, 423] width 69 height 7
